Goal: Find specific page/section

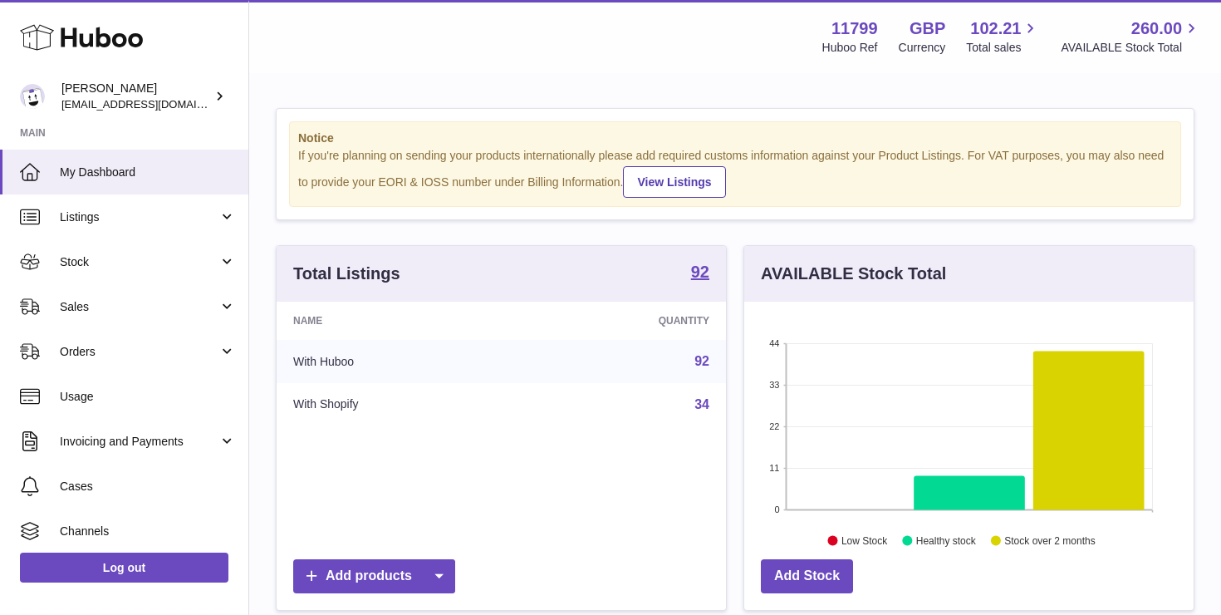
scroll to position [259, 449]
click at [120, 265] on span "Stock" at bounding box center [139, 262] width 159 height 16
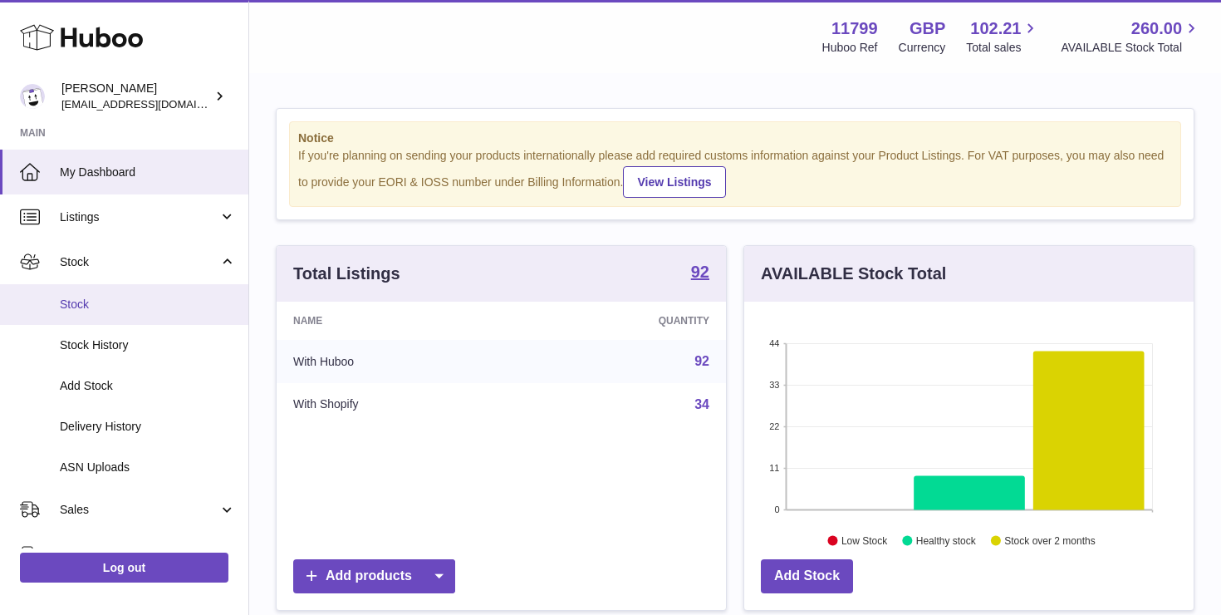
click at [121, 305] on span "Stock" at bounding box center [148, 305] width 176 height 16
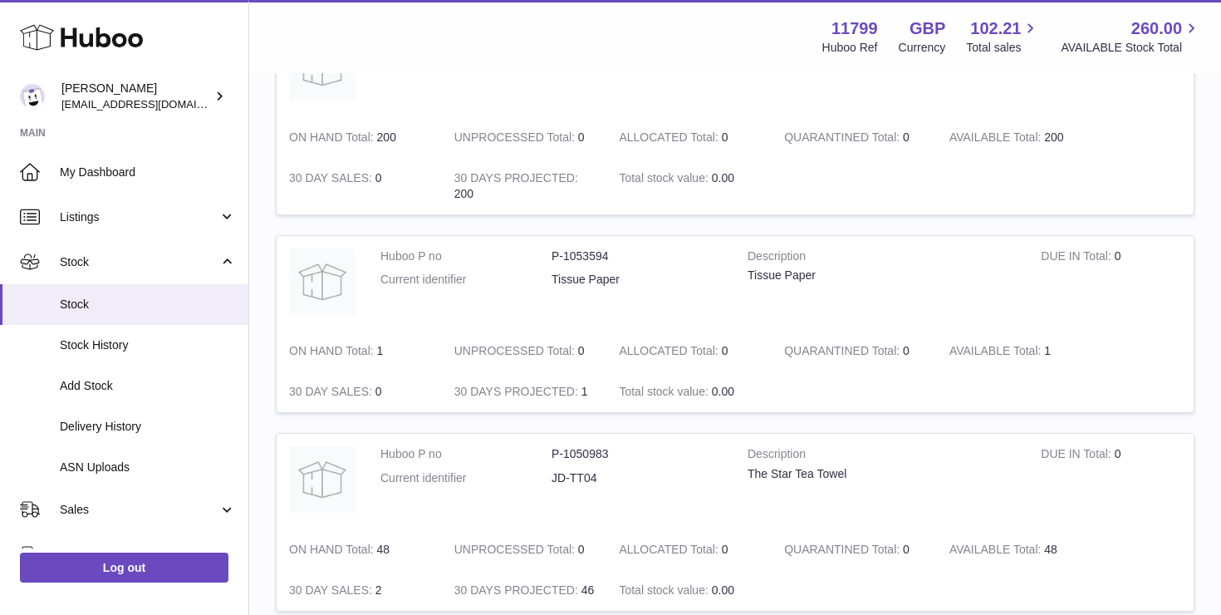
scroll to position [413, 0]
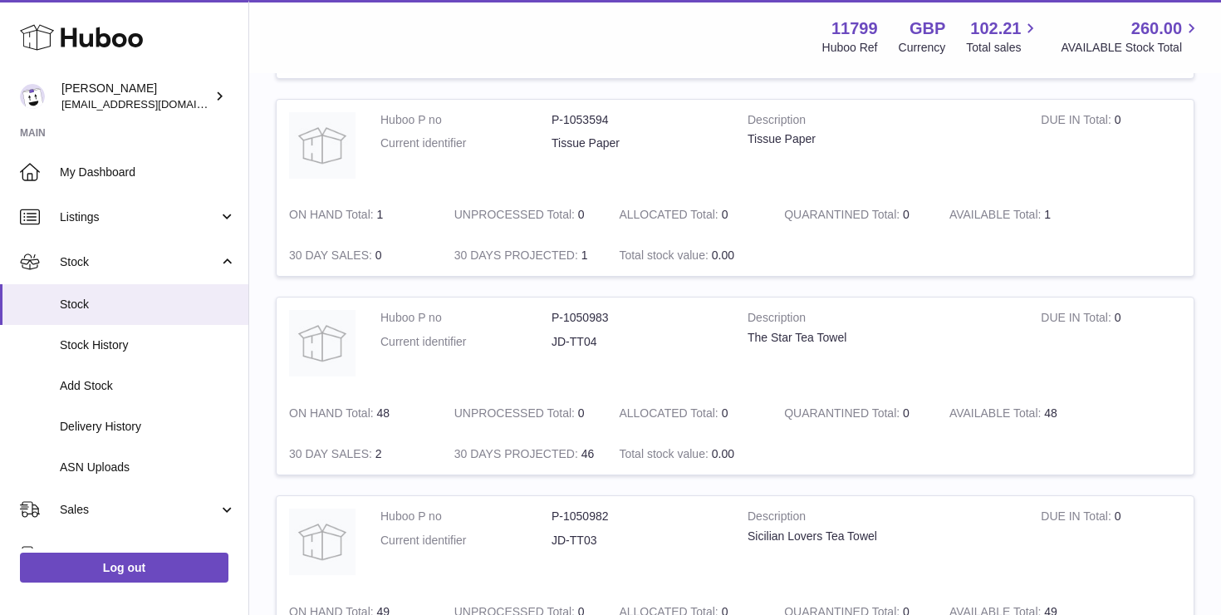
click at [802, 381] on td "Description The Star Tea Towel" at bounding box center [881, 345] width 293 height 96
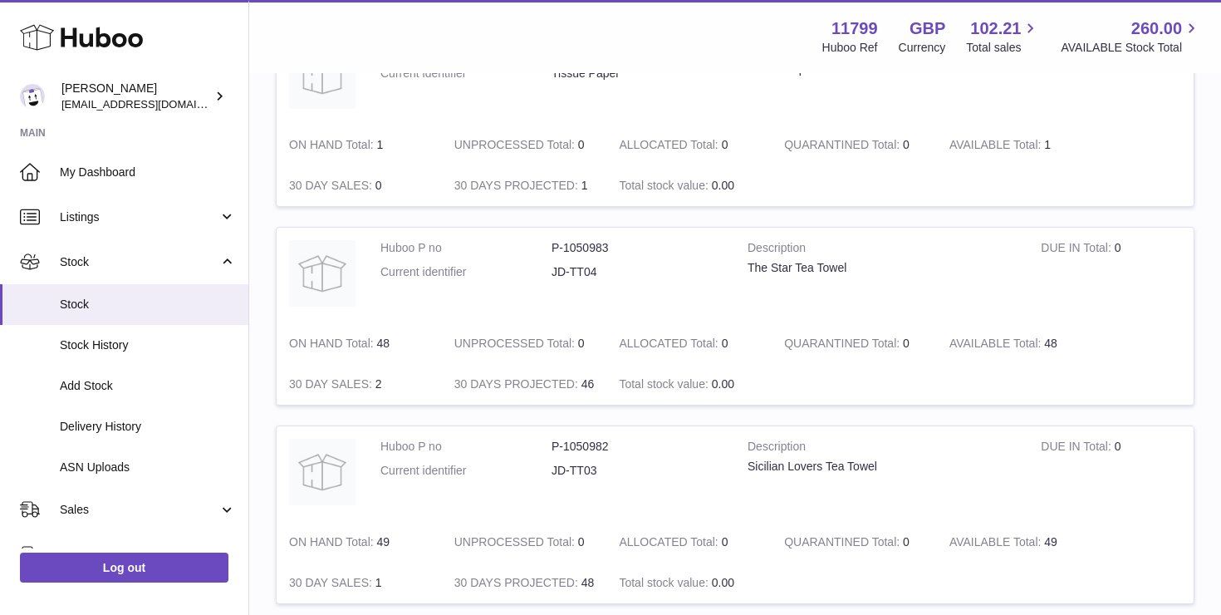
scroll to position [284, 0]
